Goal: Task Accomplishment & Management: Manage account settings

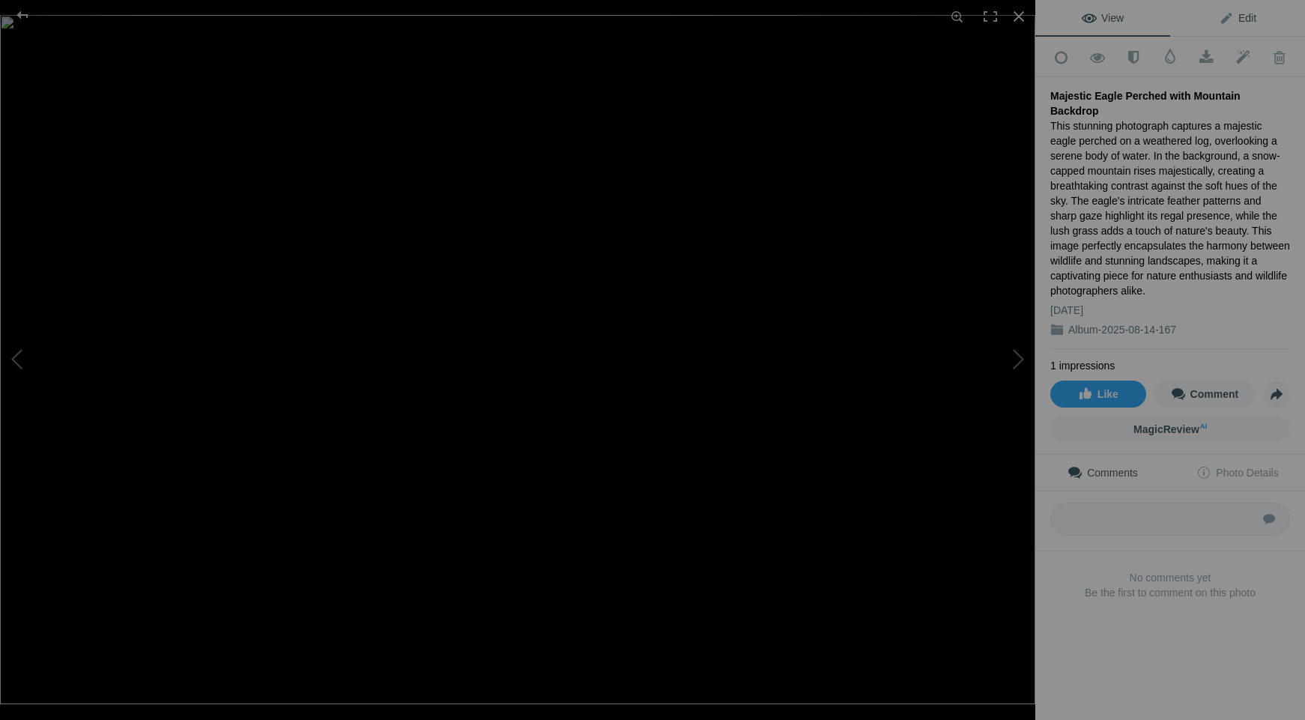
click at [1249, 19] on span "Edit" at bounding box center [1237, 18] width 37 height 12
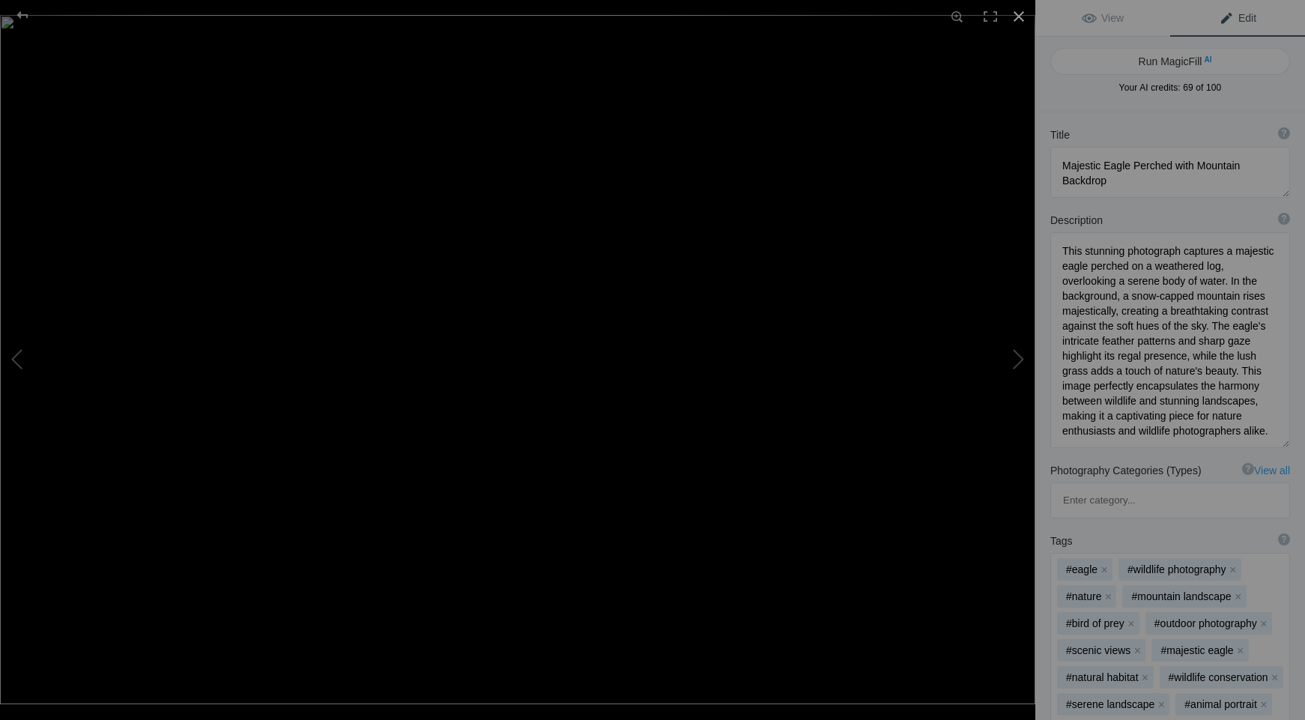
click at [1016, 19] on div at bounding box center [1018, 16] width 33 height 33
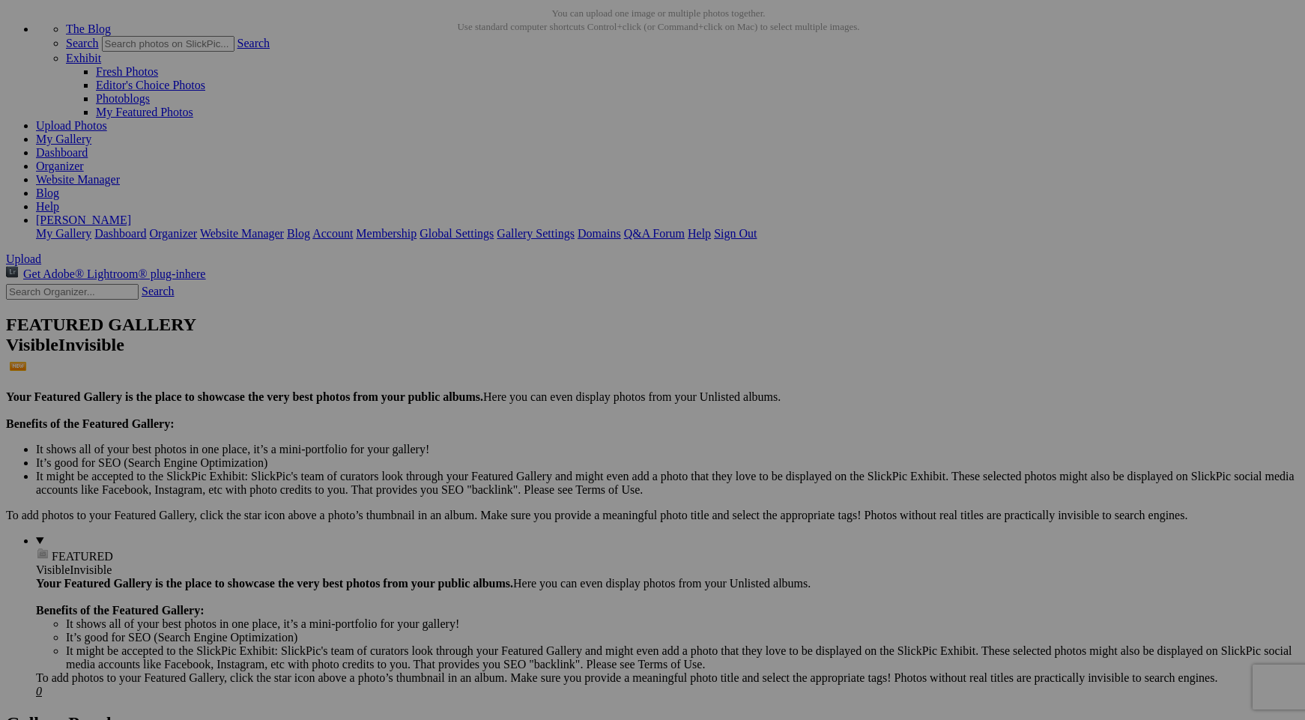
scroll to position [70, 0]
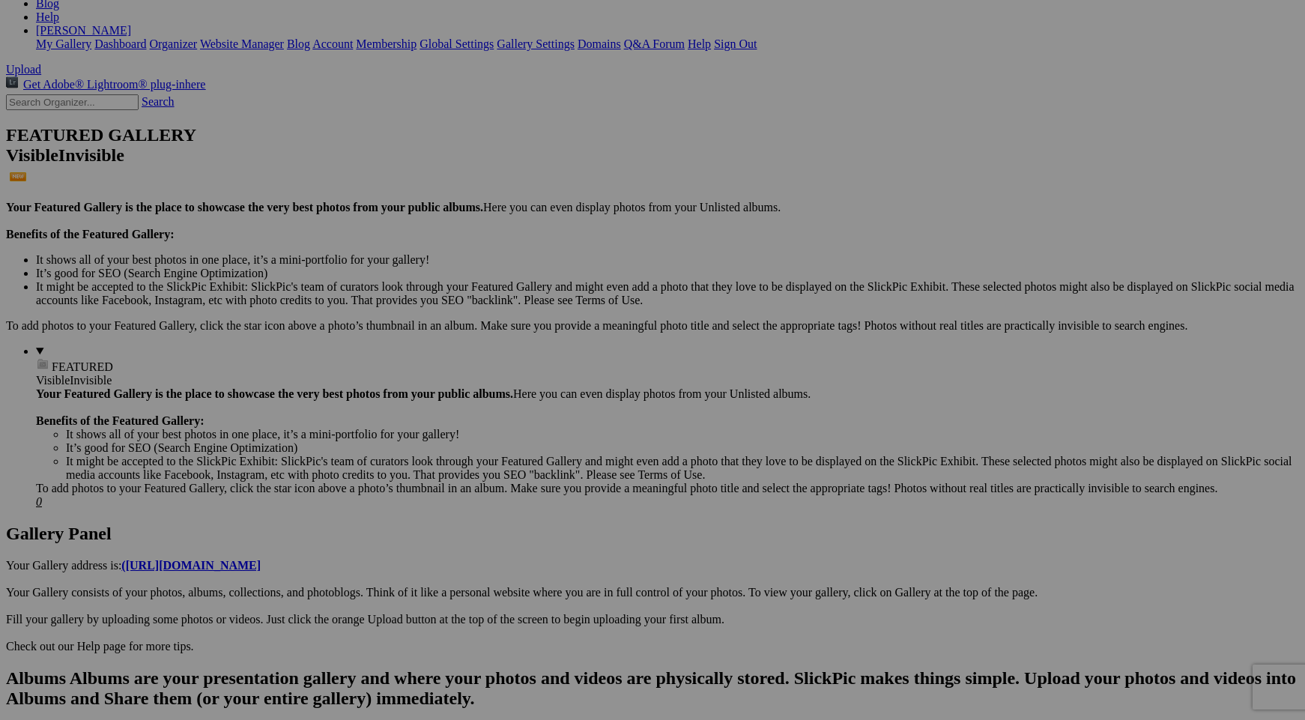
scroll to position [269, 0]
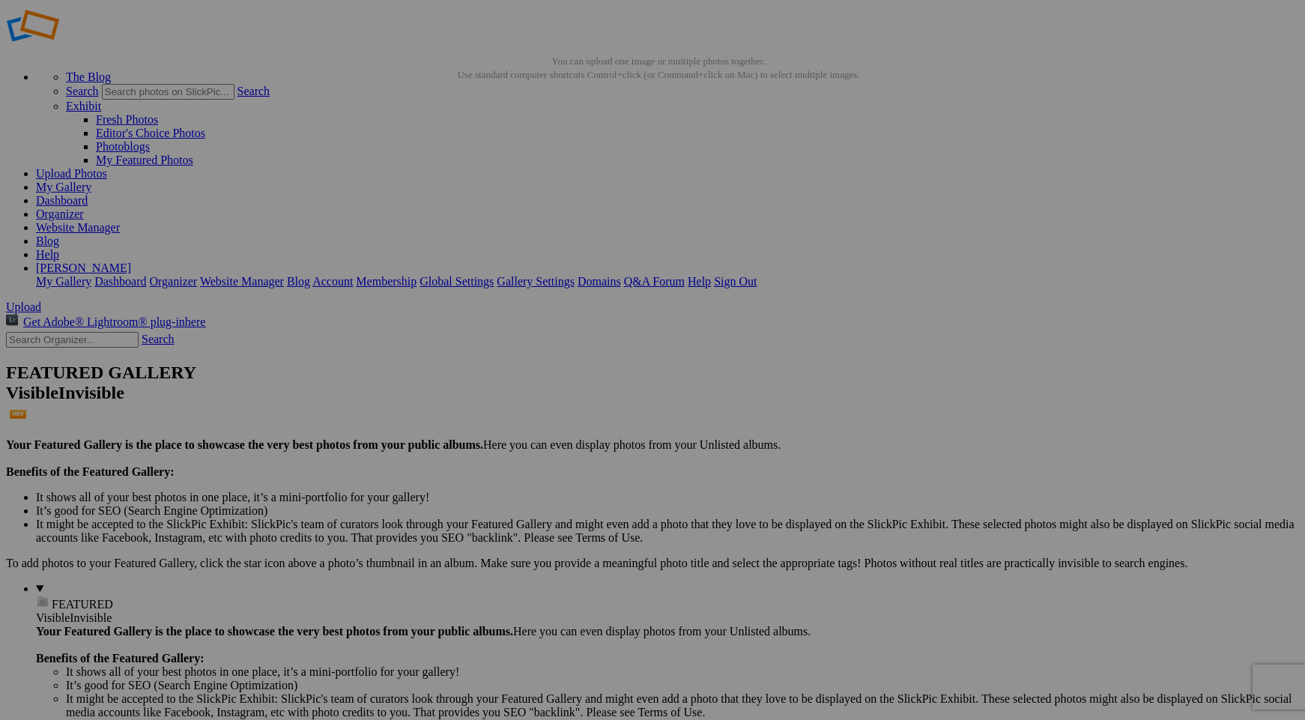
scroll to position [0, 0]
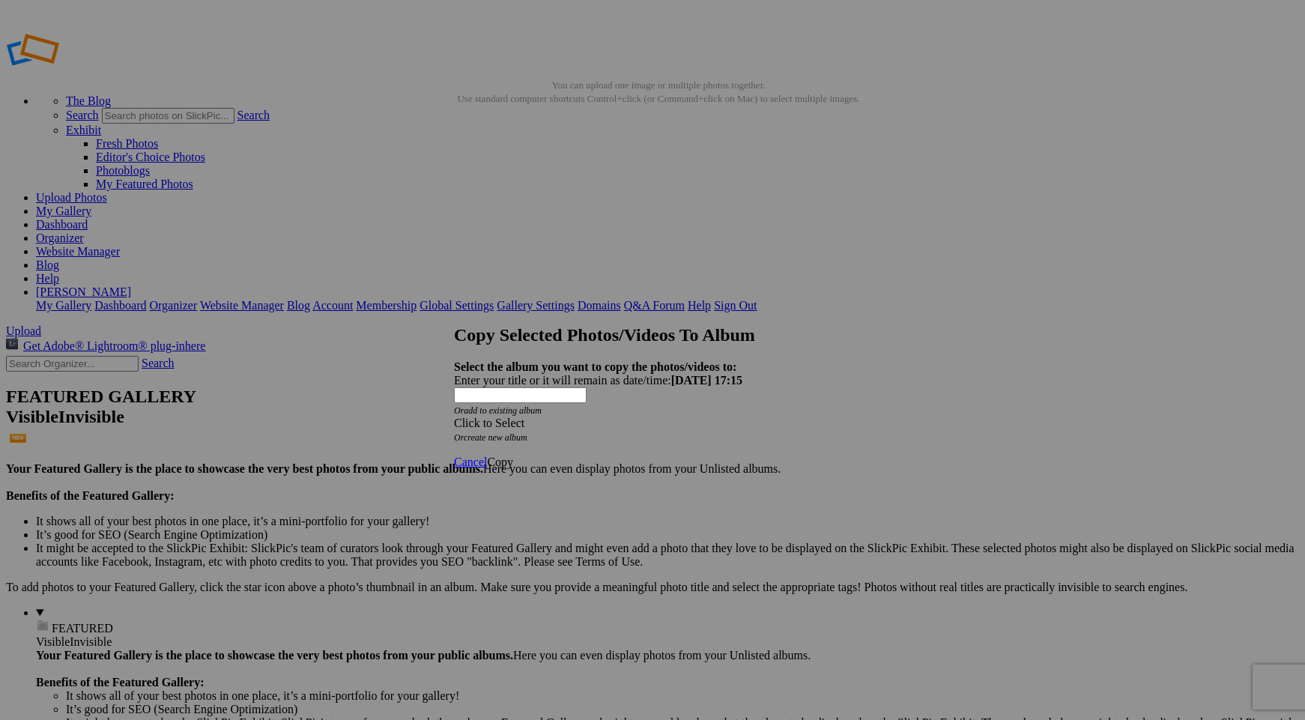
click at [527, 432] on link "create new album" at bounding box center [496, 437] width 64 height 10
click at [532, 374] on div "Enter your title or it will remain as date/time: 2025-08-15 17:15" at bounding box center [652, 380] width 397 height 13
type input "Bird Photography"
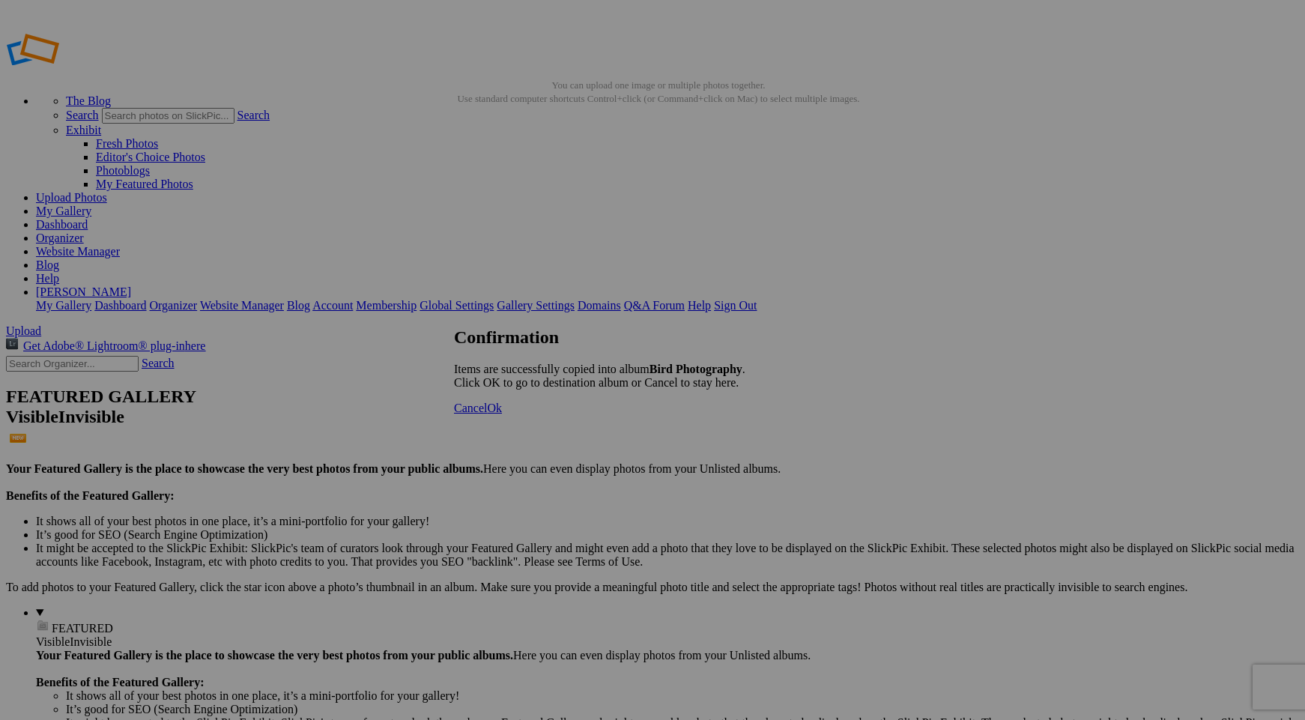
click at [502, 414] on span "Ok" at bounding box center [494, 407] width 15 height 13
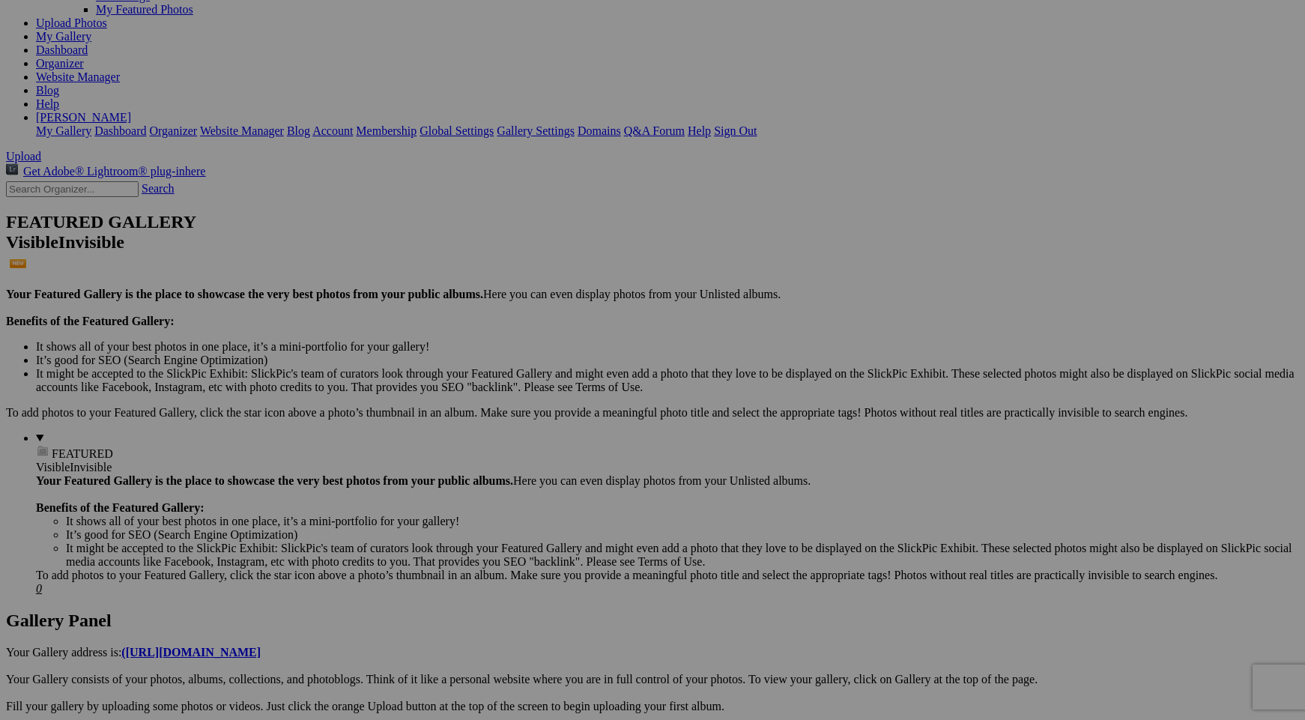
scroll to position [227, 0]
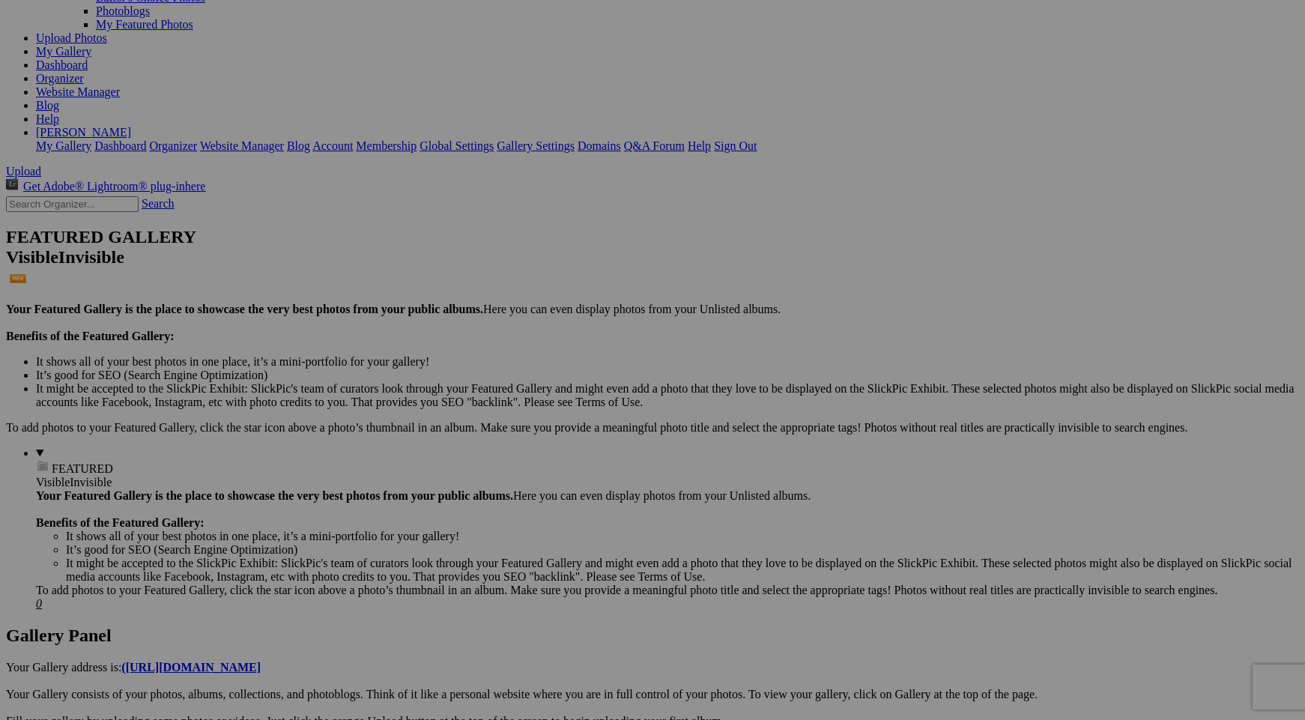
scroll to position [0, 0]
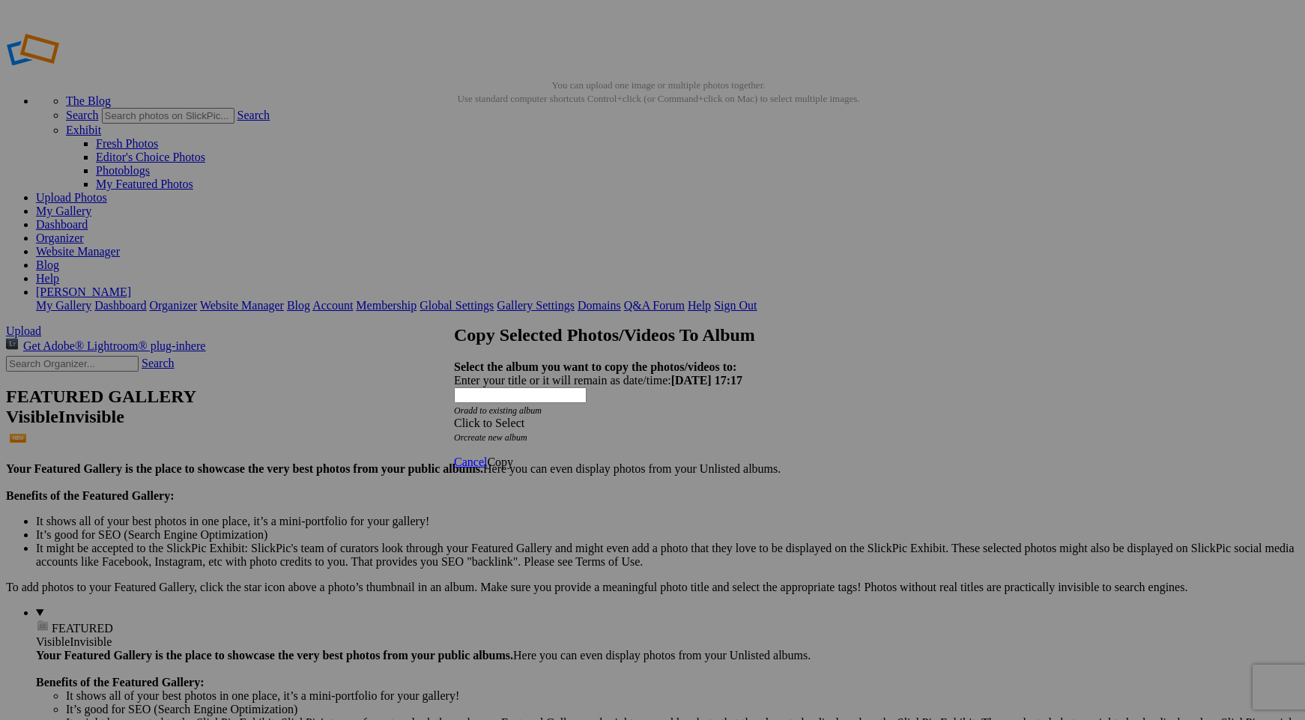
click at [527, 432] on link "create new album" at bounding box center [496, 437] width 64 height 10
click at [523, 405] on link "add to existing album" at bounding box center [503, 410] width 78 height 10
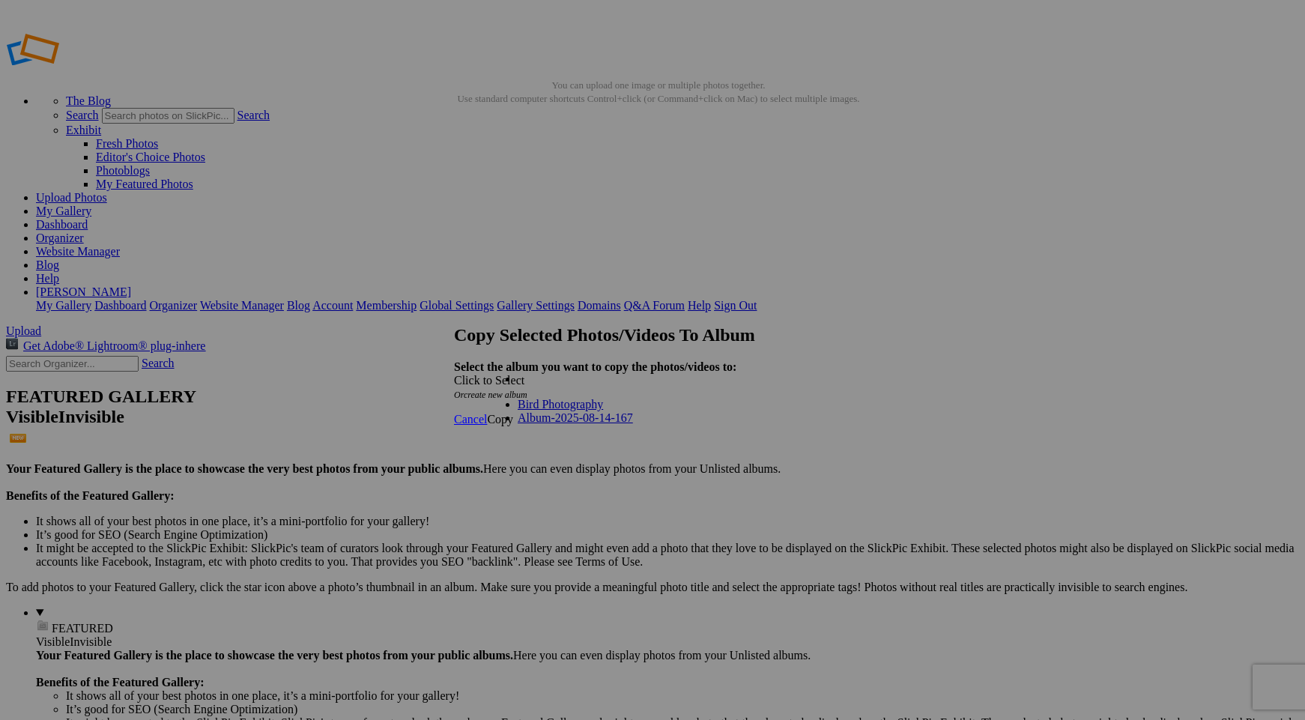
click at [527, 389] on icon "Or create new album" at bounding box center [490, 394] width 73 height 10
click at [517, 390] on link "create new album" at bounding box center [496, 394] width 64 height 10
click at [518, 374] on div "Enter your title or it will remain as date/time: 2025-08-15 17:17" at bounding box center [652, 380] width 397 height 13
type input "Wildlife"
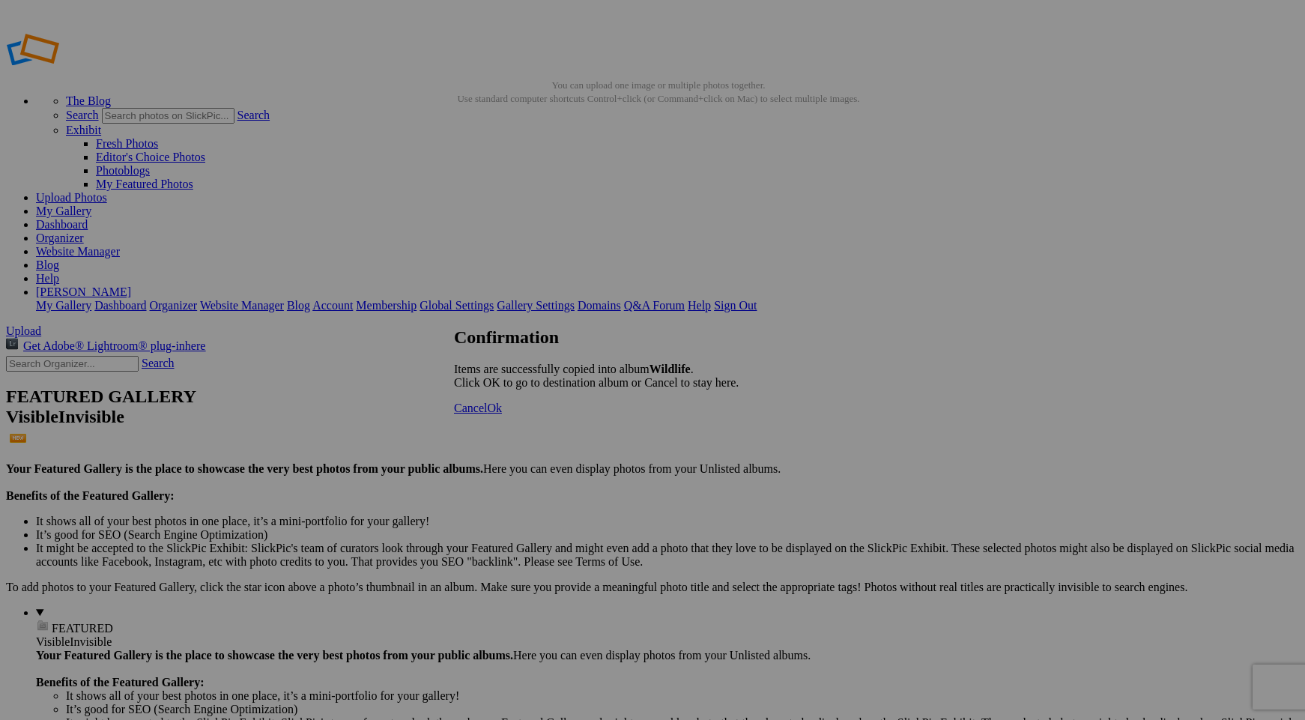
click at [487, 414] on span "Cancel" at bounding box center [470, 407] width 33 height 13
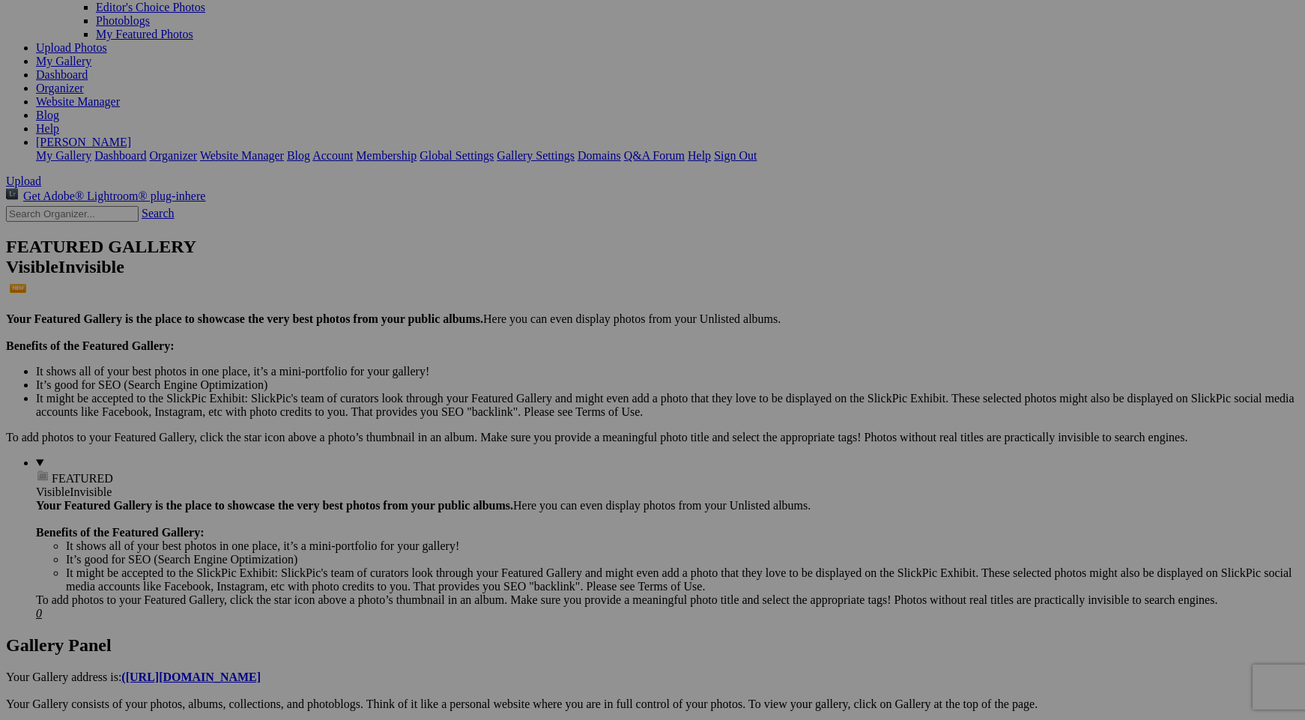
scroll to position [155, 0]
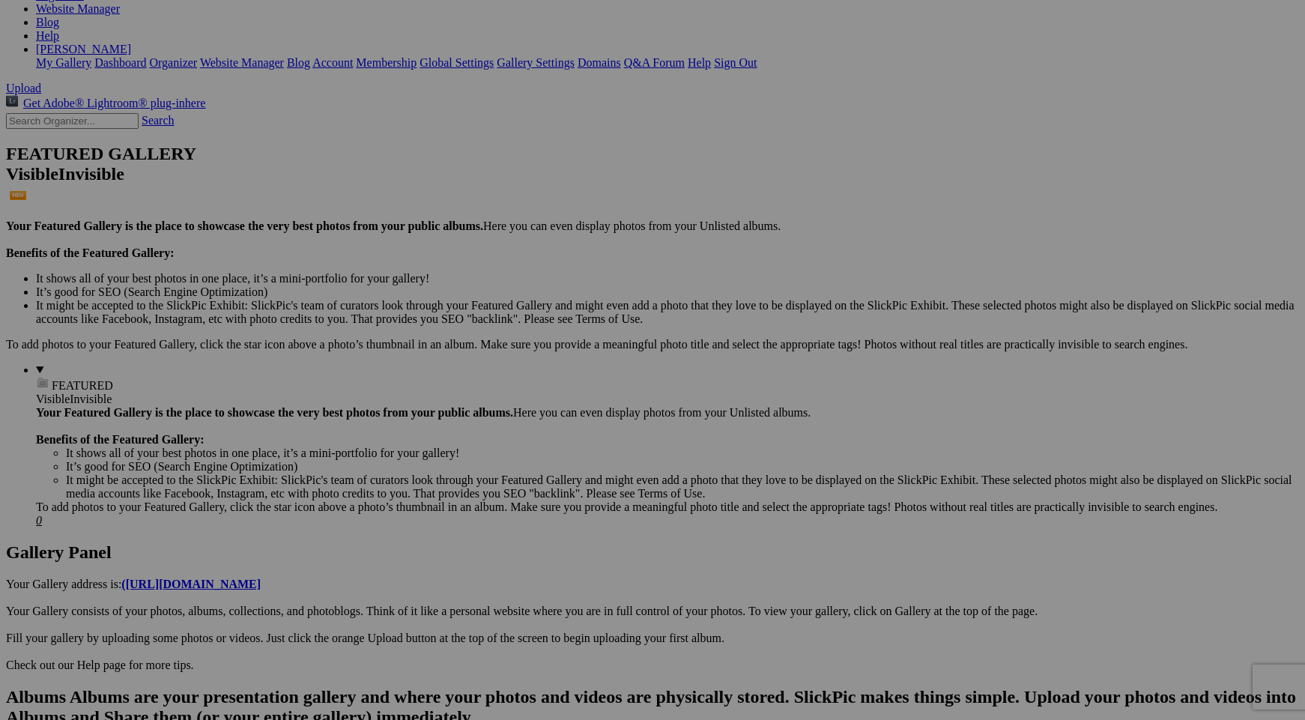
scroll to position [269, 0]
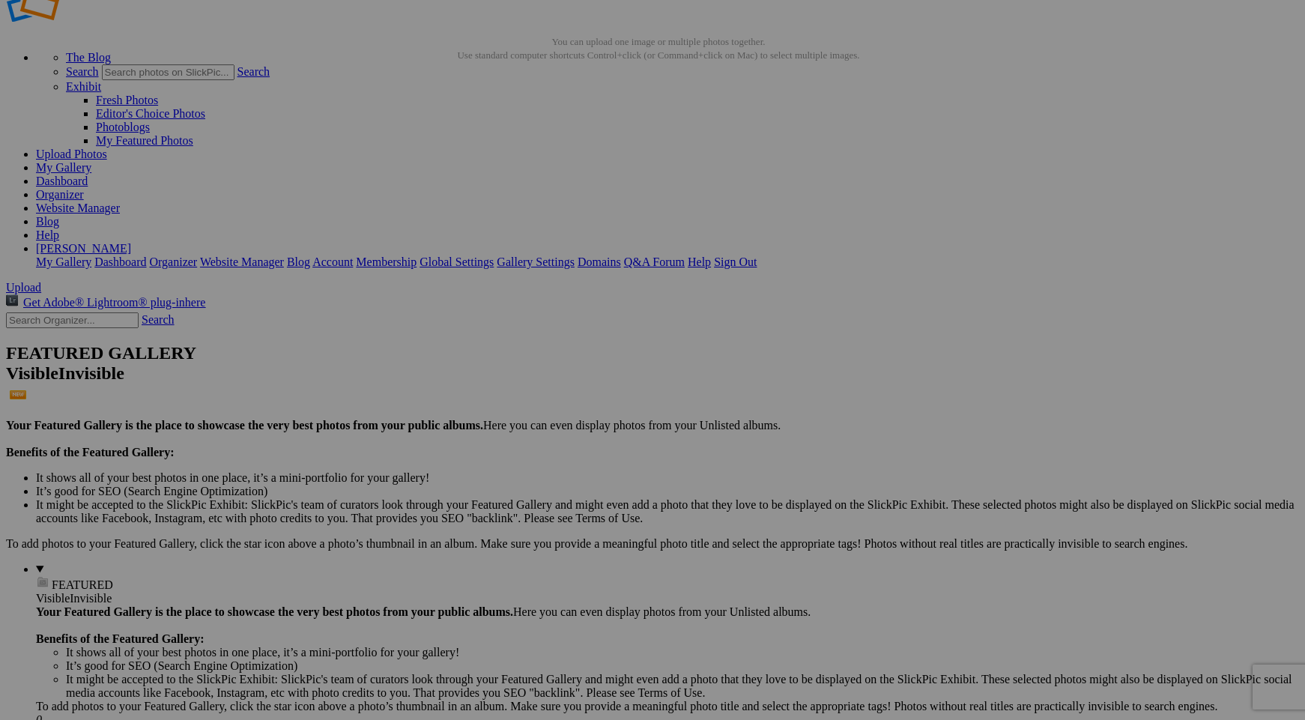
scroll to position [0, 0]
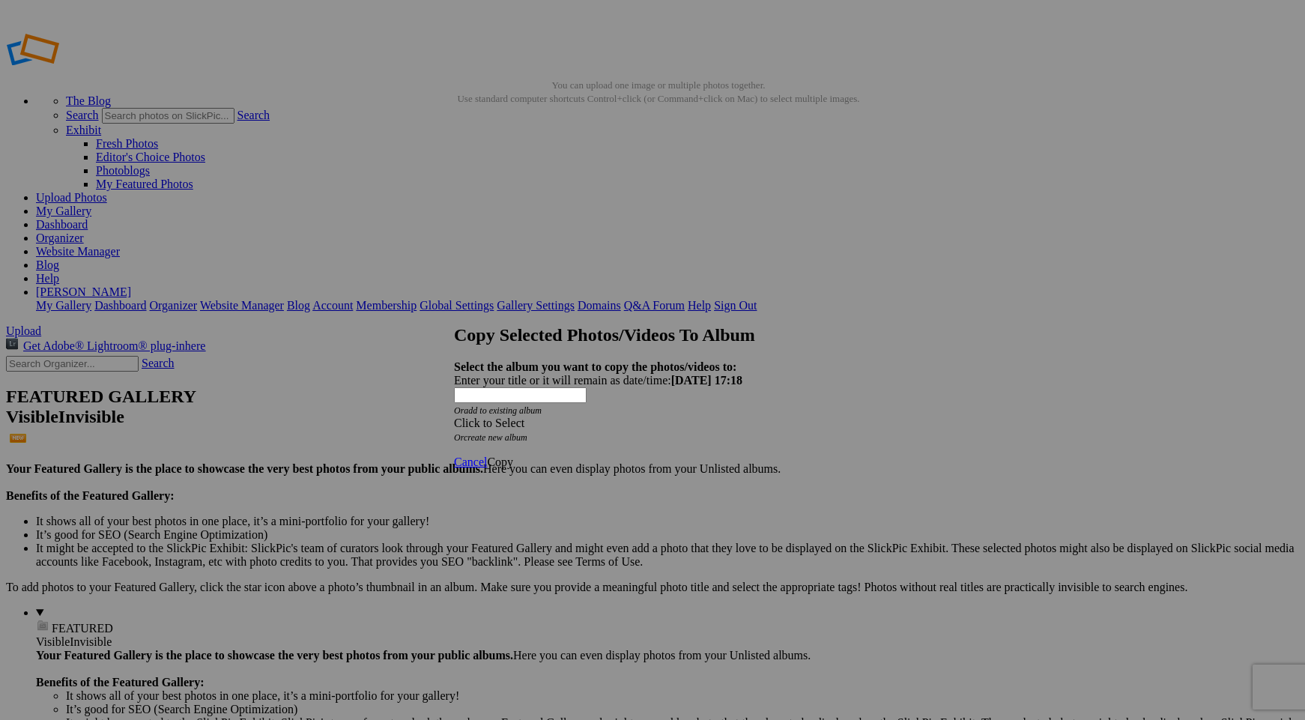
click at [527, 432] on link "create new album" at bounding box center [496, 437] width 64 height 10
click at [549, 374] on div "Enter your title or it will remain as date/time: 2025-08-15 17:18" at bounding box center [652, 380] width 397 height 13
type input "Landscapes"
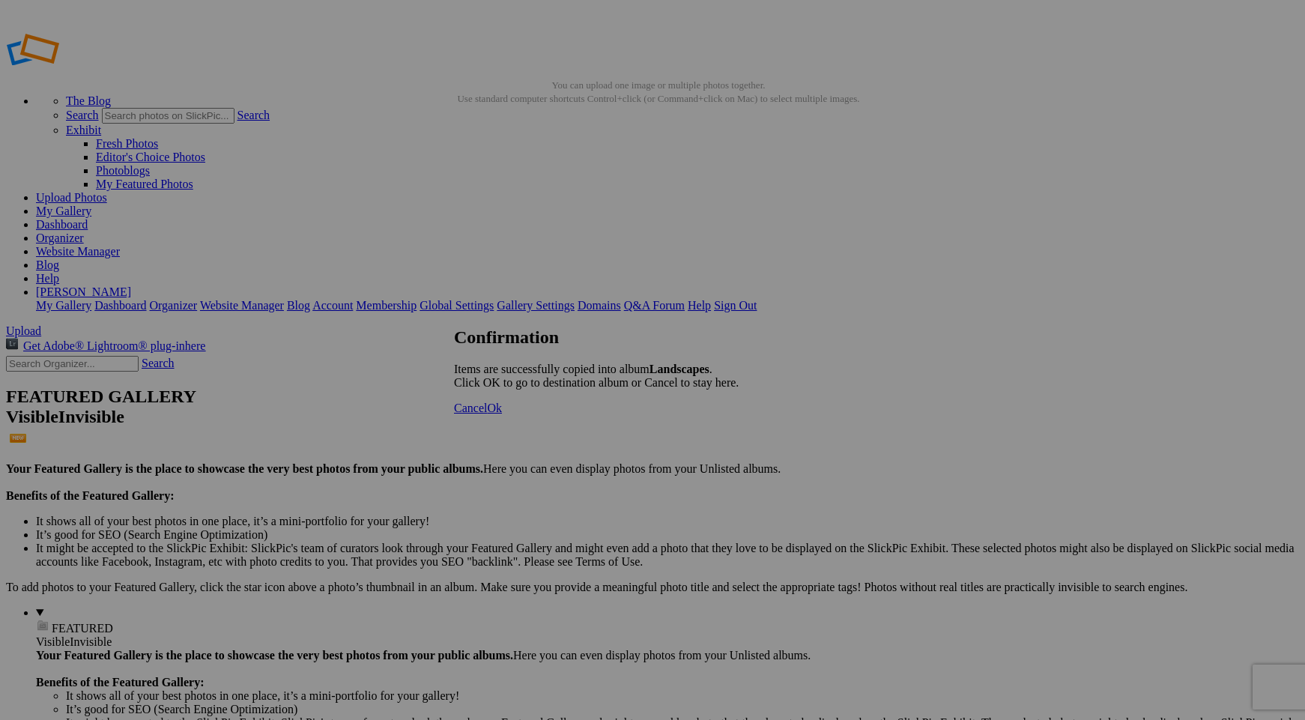
click at [502, 414] on span "Ok" at bounding box center [494, 407] width 15 height 13
click at [120, 245] on link "Website Manager" at bounding box center [78, 251] width 84 height 13
